Goal: Navigation & Orientation: Find specific page/section

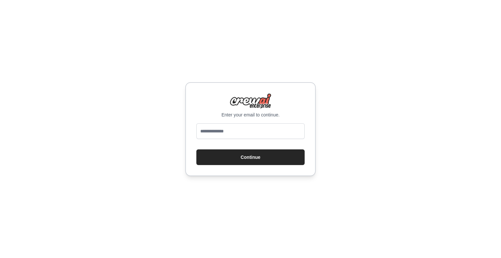
type input "**********"
click at [241, 154] on button "Continue" at bounding box center [250, 157] width 108 height 16
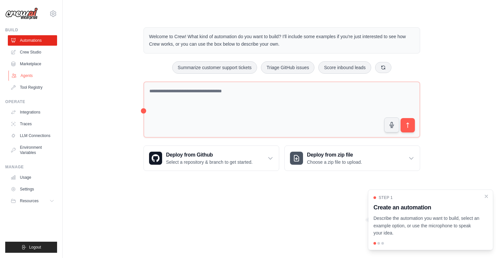
click at [20, 73] on link "Agents" at bounding box center [32, 76] width 49 height 10
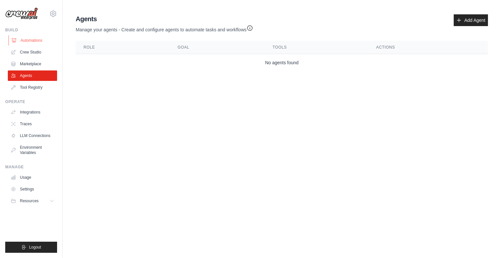
click at [36, 40] on link "Automations" at bounding box center [32, 40] width 49 height 10
